Goal: Transaction & Acquisition: Subscribe to service/newsletter

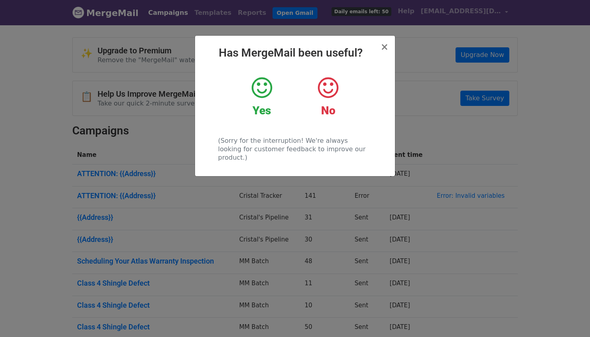
click at [381, 45] on div "× Has MergeMail been useful? Yes No (Sorry for the interruption! We're always l…" at bounding box center [295, 106] width 200 height 141
click at [383, 46] on span "×" at bounding box center [385, 46] width 8 height 11
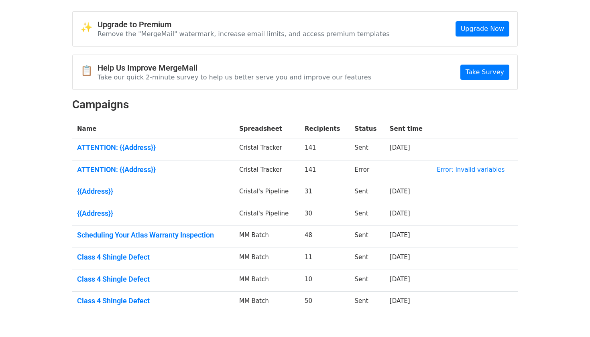
scroll to position [25, 0]
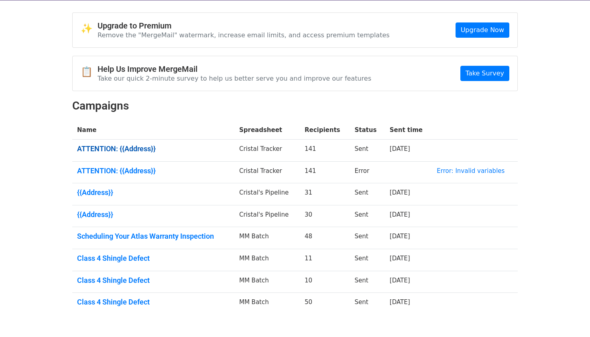
click at [141, 149] on link "ATTENTION: {{Address}}" at bounding box center [153, 149] width 153 height 9
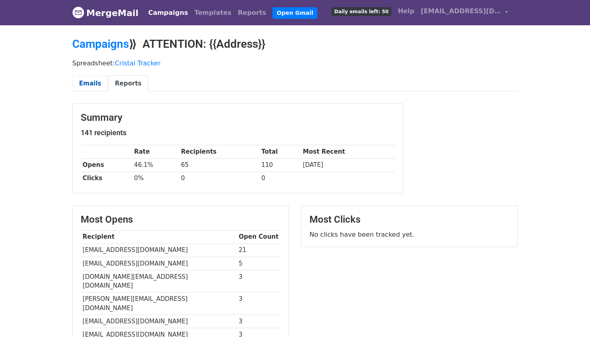
click at [92, 84] on link "Emails" at bounding box center [90, 83] width 36 height 16
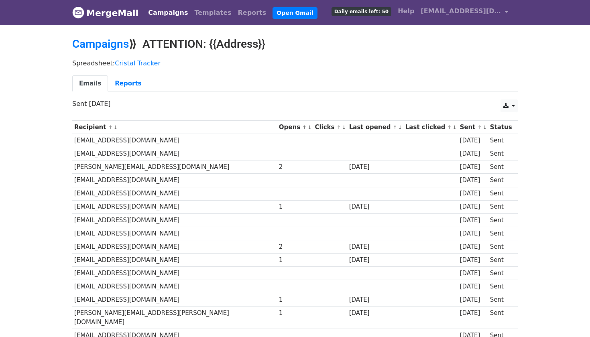
scroll to position [-4, 0]
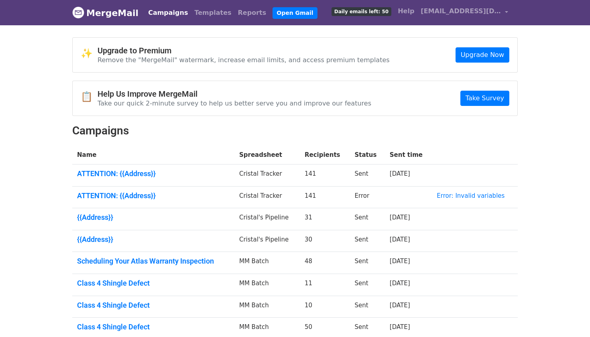
click at [324, 61] on p "Remove the "MergeMail" watermark, increase email limits, and access premium tem…" at bounding box center [244, 60] width 292 height 8
click at [141, 52] on h4 "Upgrade to Premium" at bounding box center [244, 51] width 292 height 10
click at [201, 13] on link "Templates" at bounding box center [212, 13] width 43 height 16
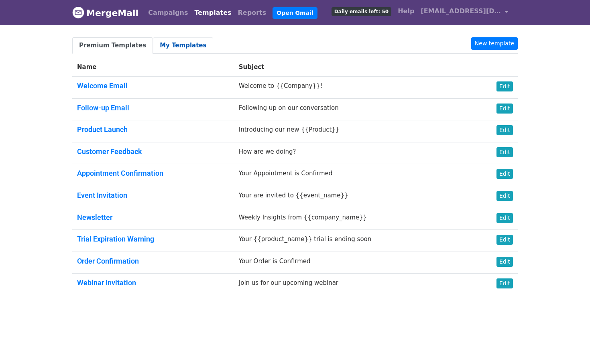
click at [169, 46] on link "My Templates" at bounding box center [183, 45] width 60 height 16
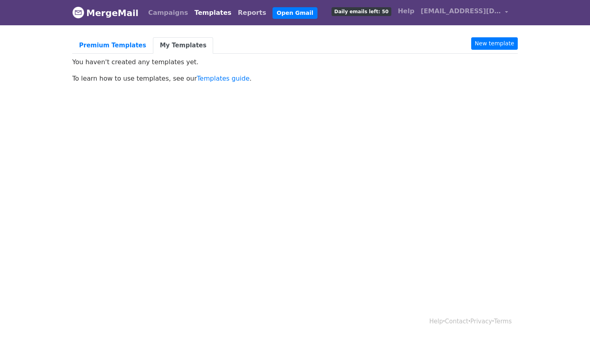
click at [235, 12] on link "Reports" at bounding box center [252, 13] width 35 height 16
click at [392, 13] on span "Daily emails left: 50" at bounding box center [362, 11] width 60 height 9
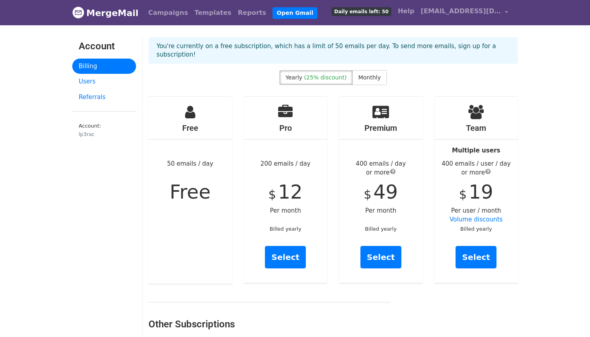
click at [189, 182] on span "Free" at bounding box center [190, 192] width 41 height 22
click at [273, 16] on link "Open Gmail" at bounding box center [295, 13] width 45 height 12
